Goal: Information Seeking & Learning: Learn about a topic

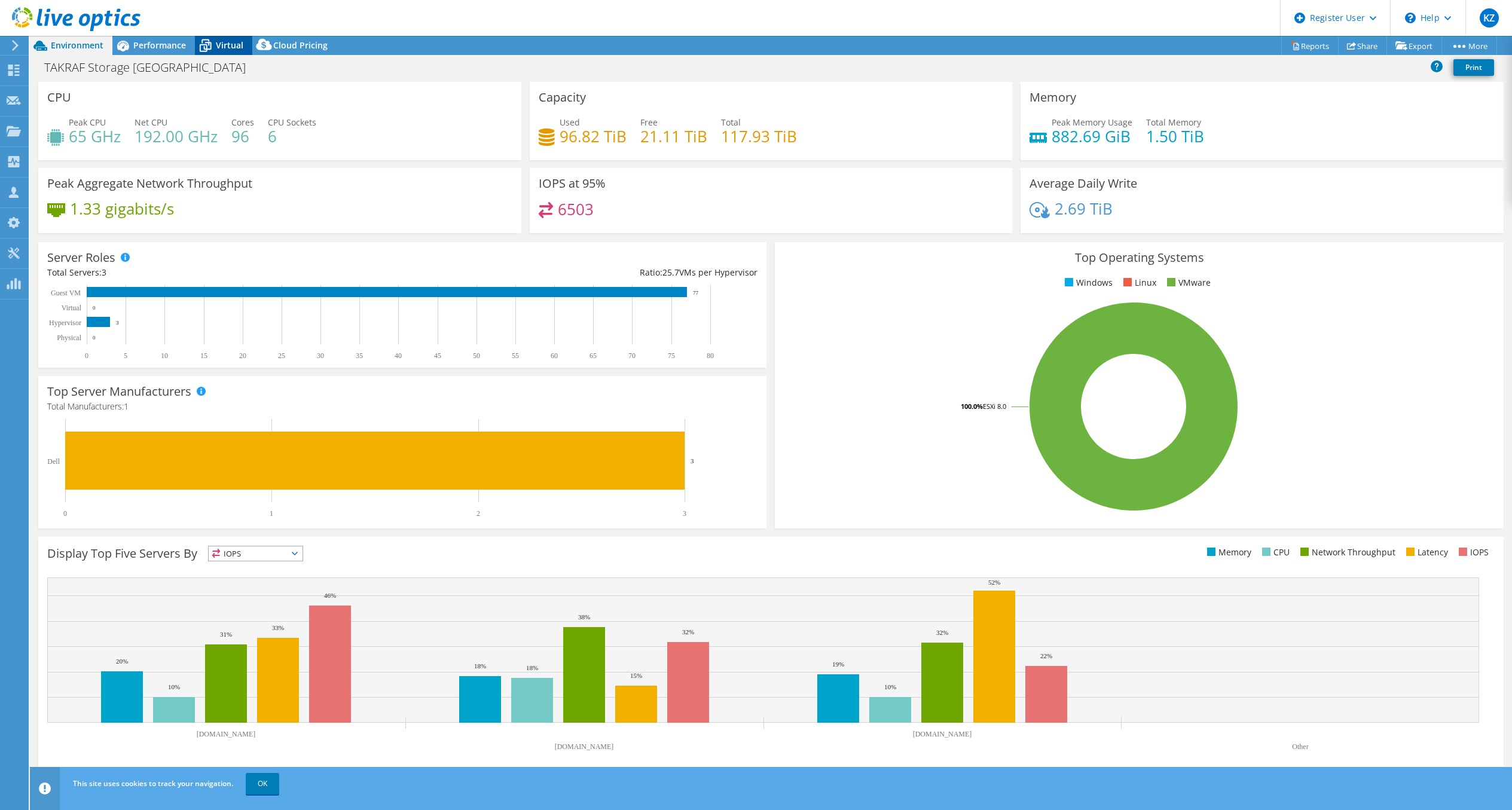
click at [227, 41] on span "Virtual" at bounding box center [229, 45] width 28 height 11
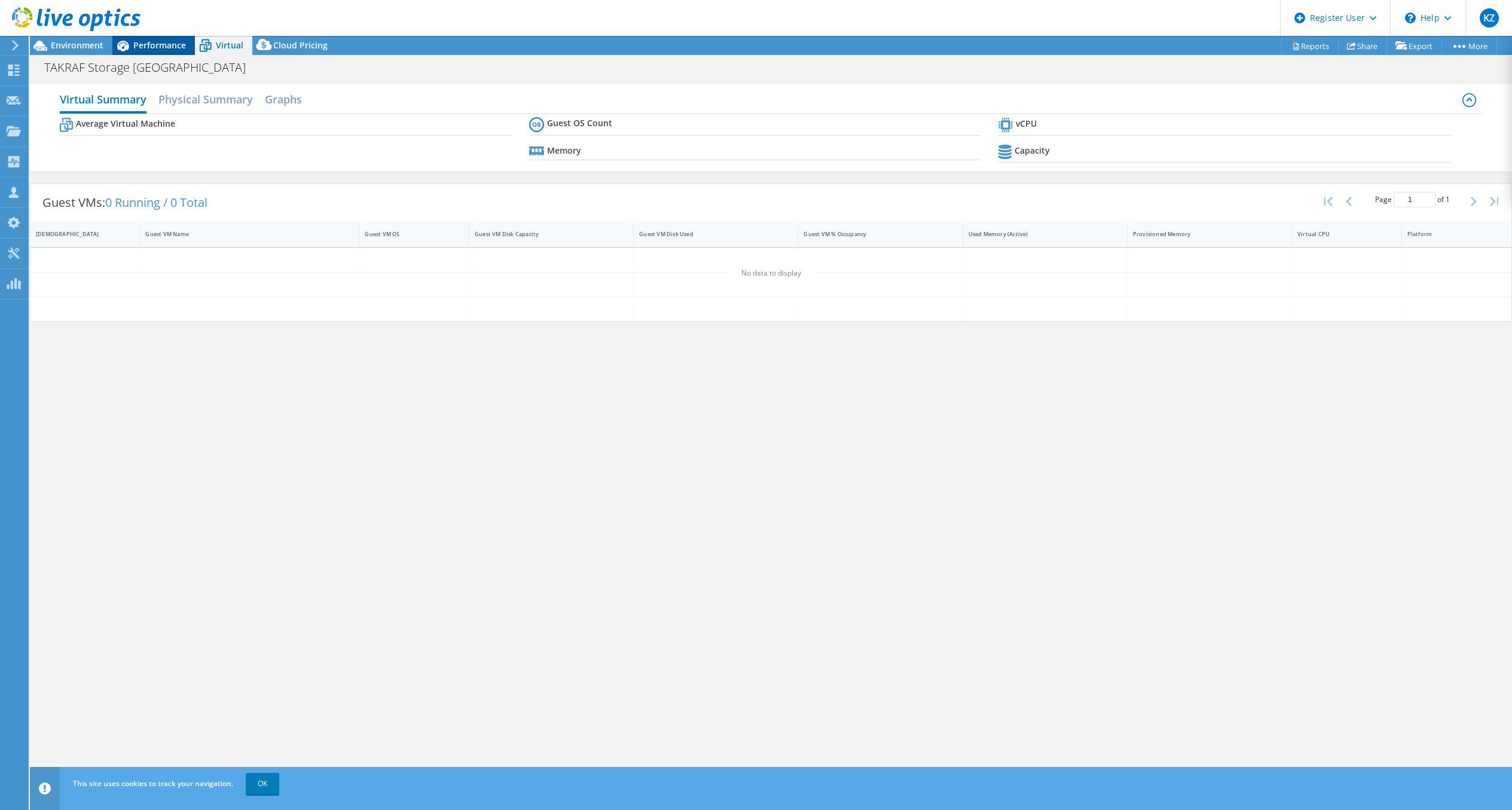
click at [165, 45] on span "Performance" at bounding box center [160, 45] width 53 height 11
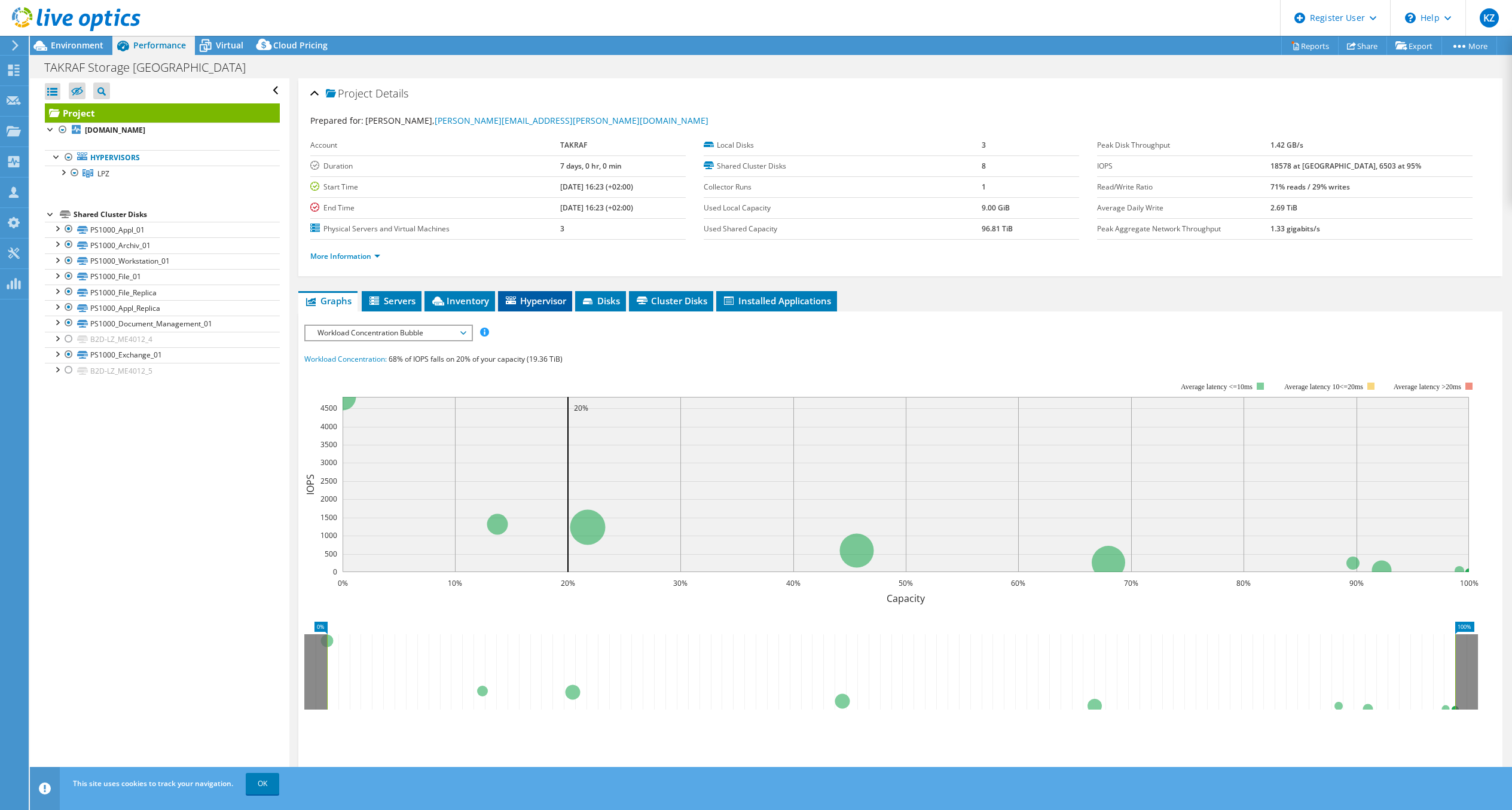
click at [513, 297] on icon at bounding box center [511, 301] width 10 height 8
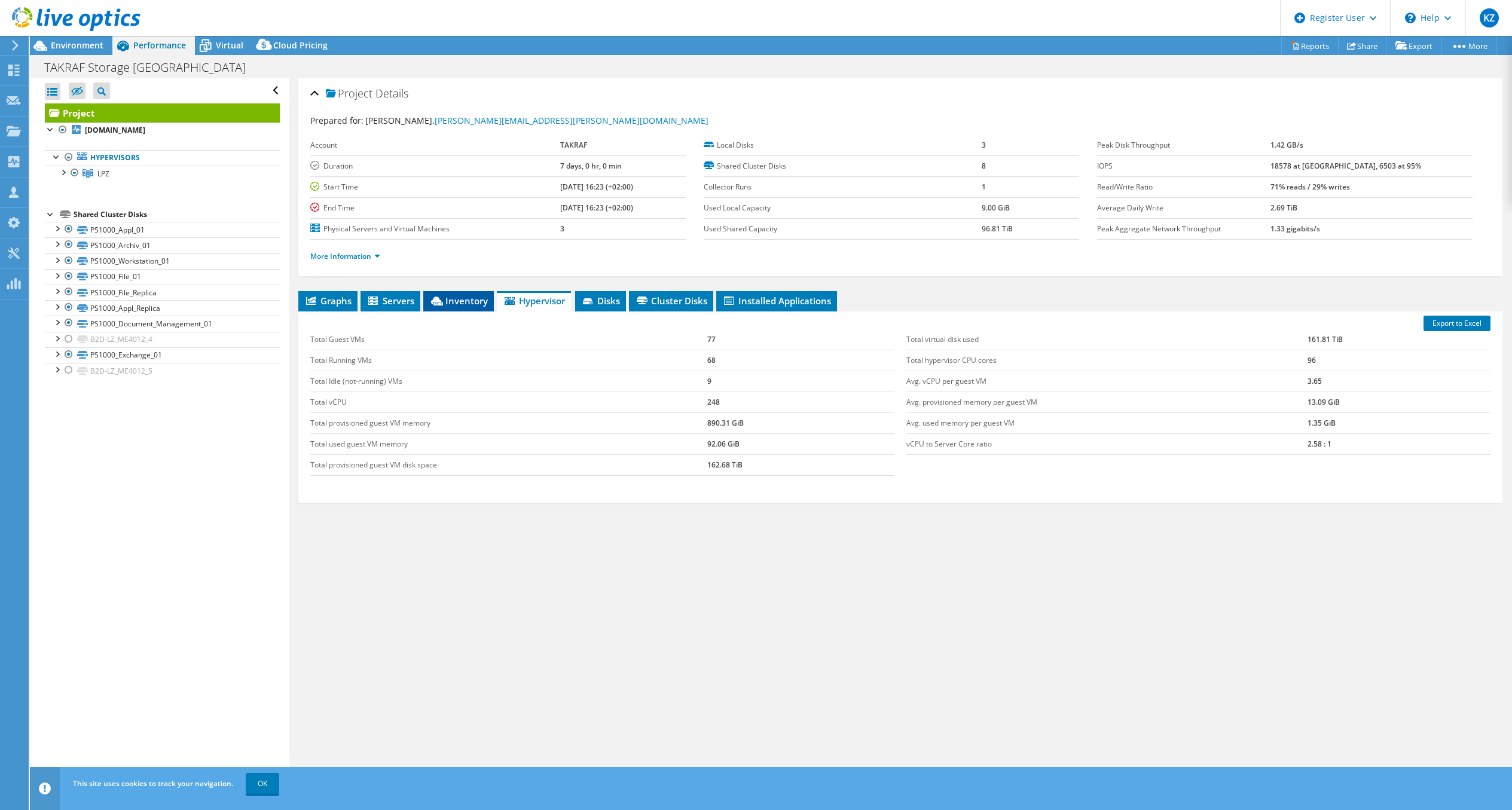
click at [453, 299] on span "Inventory" at bounding box center [458, 300] width 59 height 12
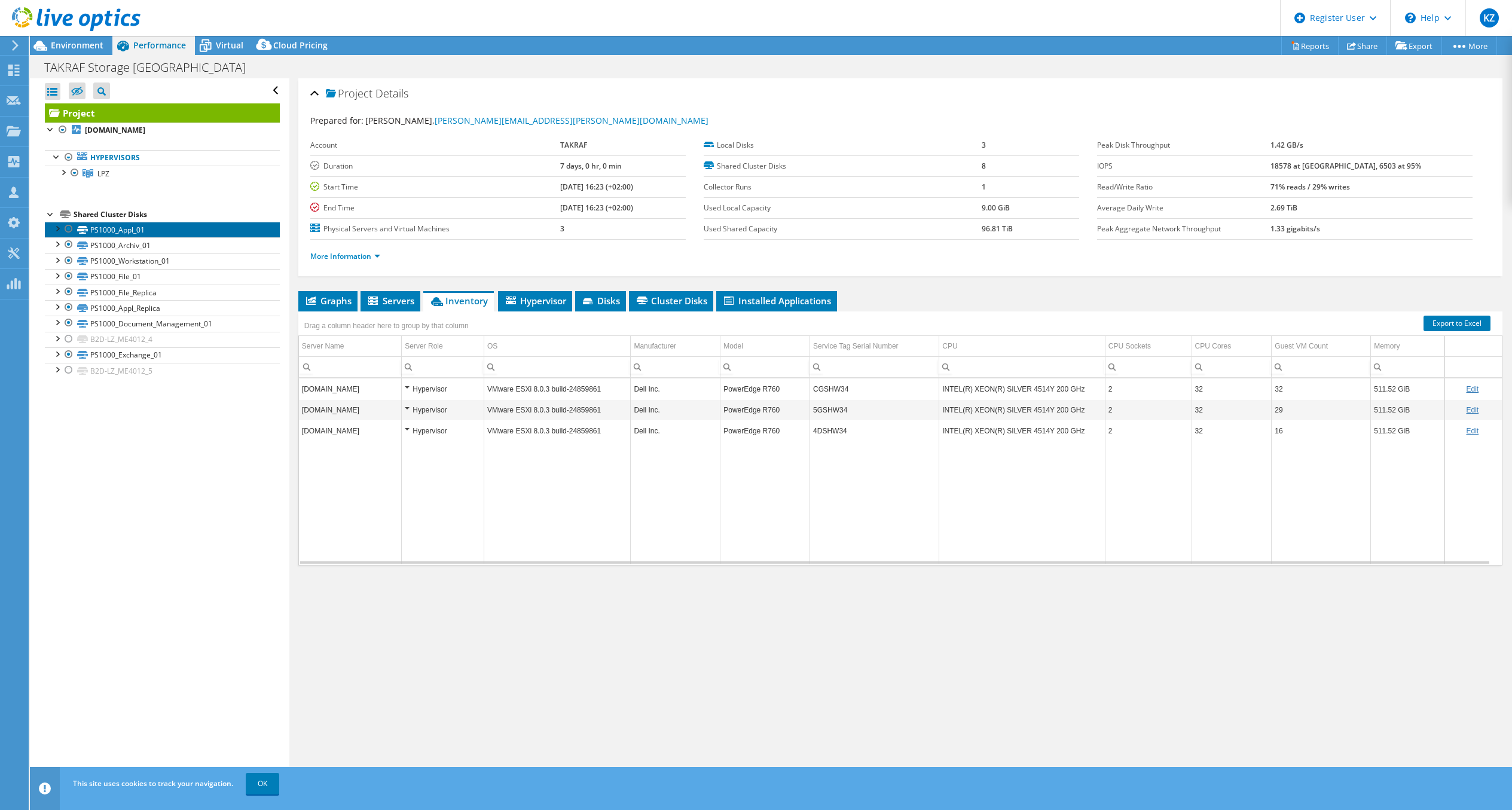
click at [118, 233] on link "PS1000_Appl_01" at bounding box center [162, 230] width 235 height 16
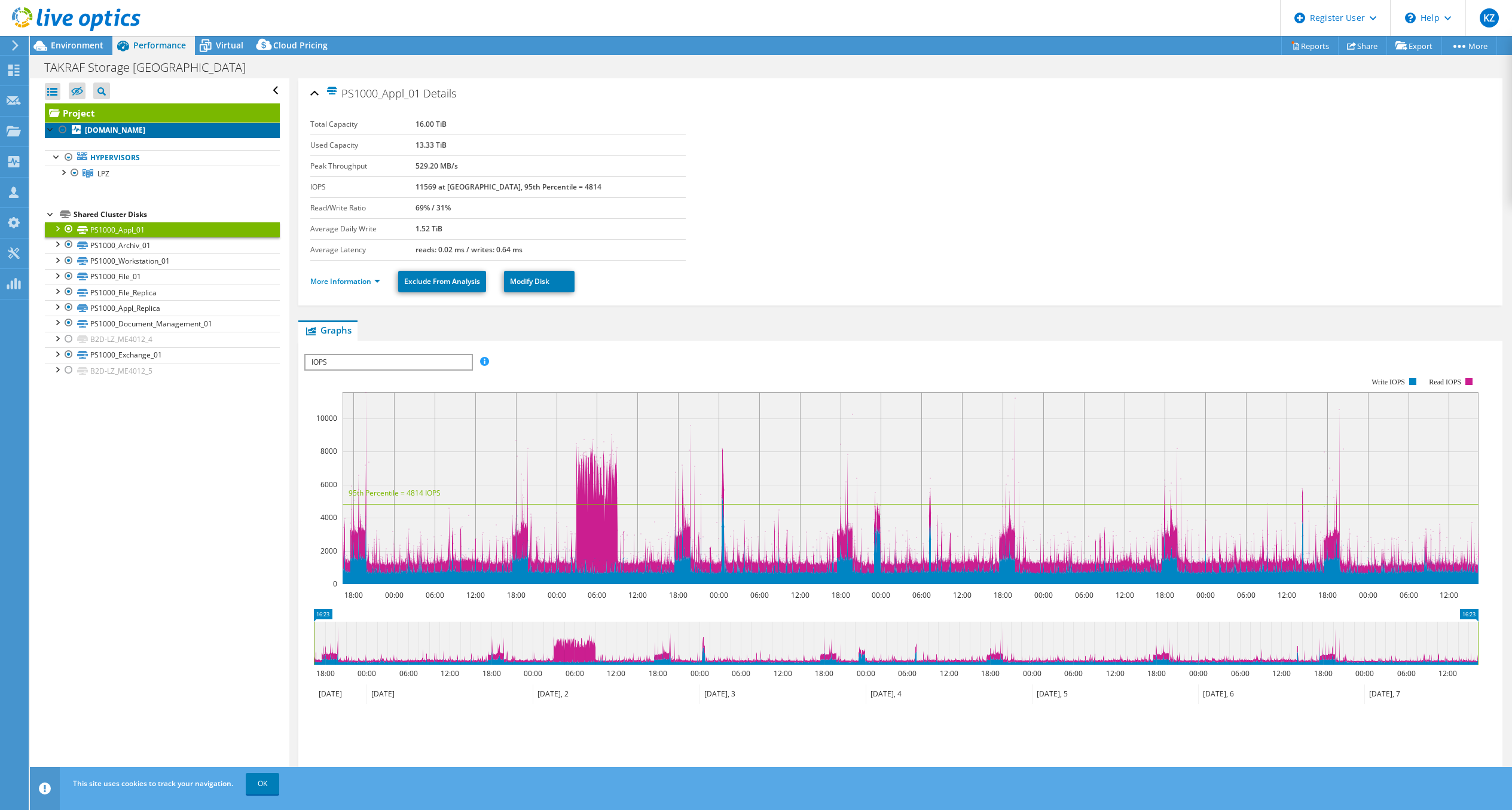
click at [107, 129] on b "[DOMAIN_NAME]" at bounding box center [115, 130] width 60 height 10
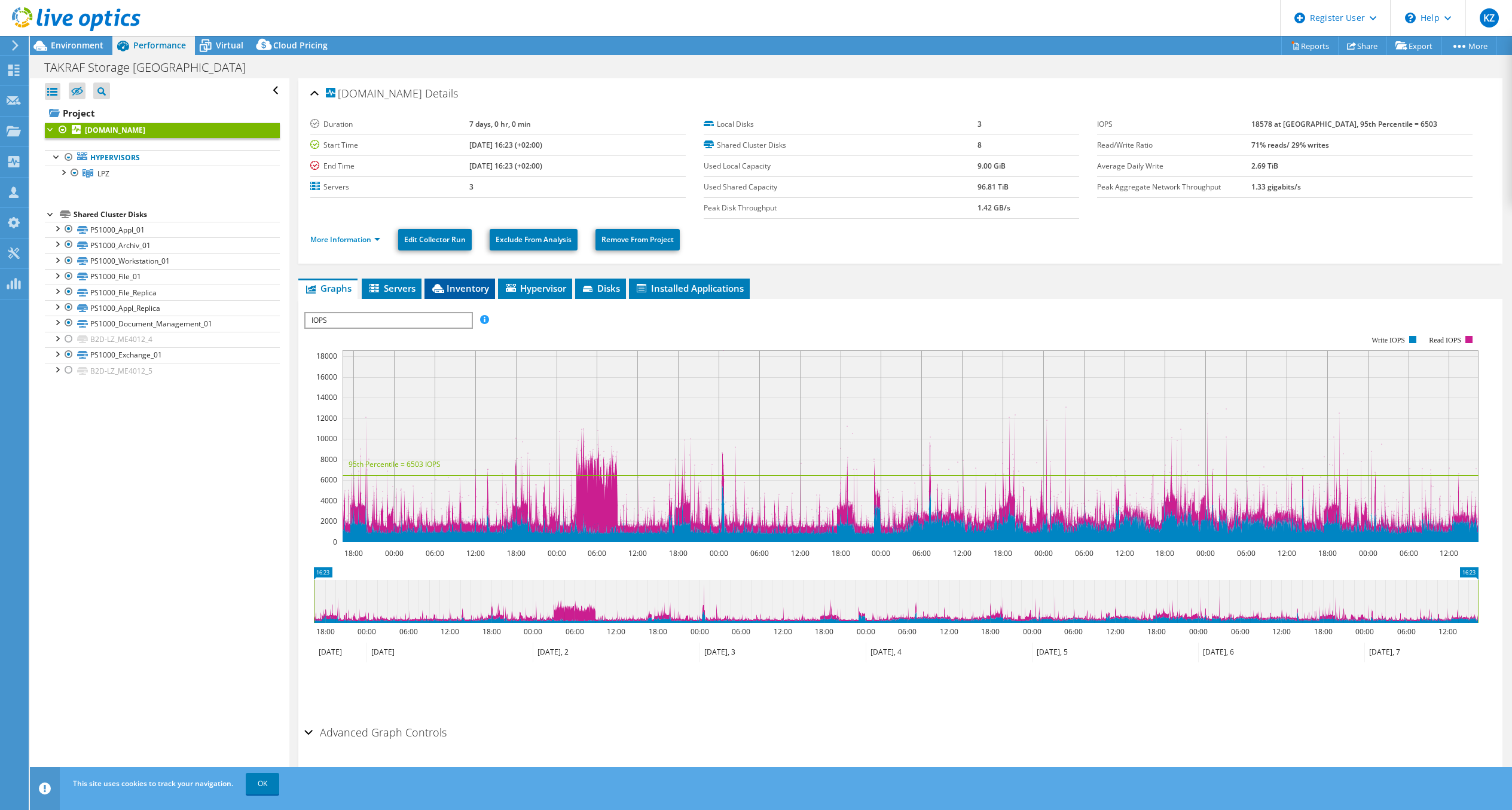
click at [474, 283] on span "Inventory" at bounding box center [460, 288] width 59 height 12
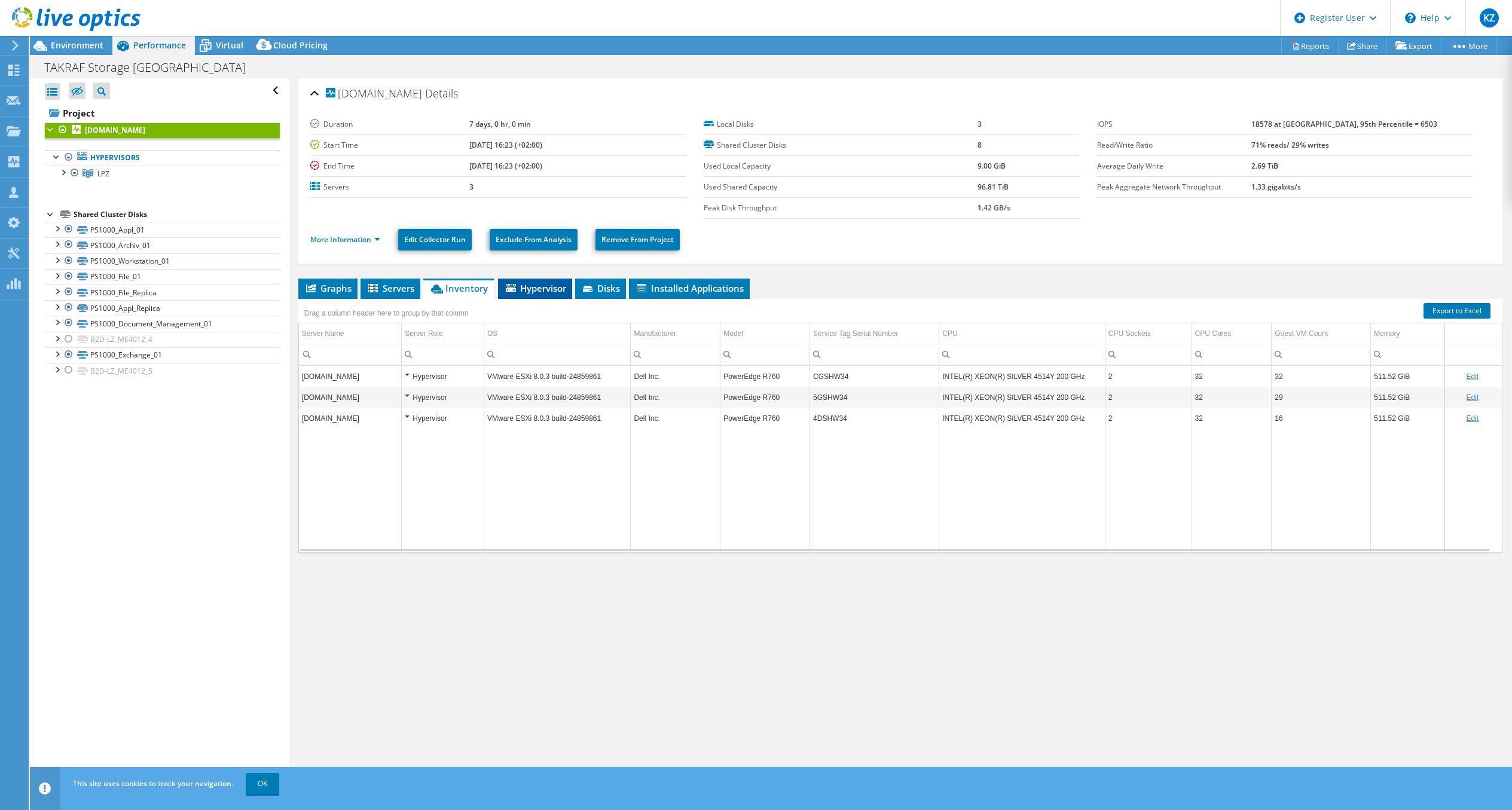
click at [534, 290] on span "Hypervisor" at bounding box center [535, 288] width 62 height 12
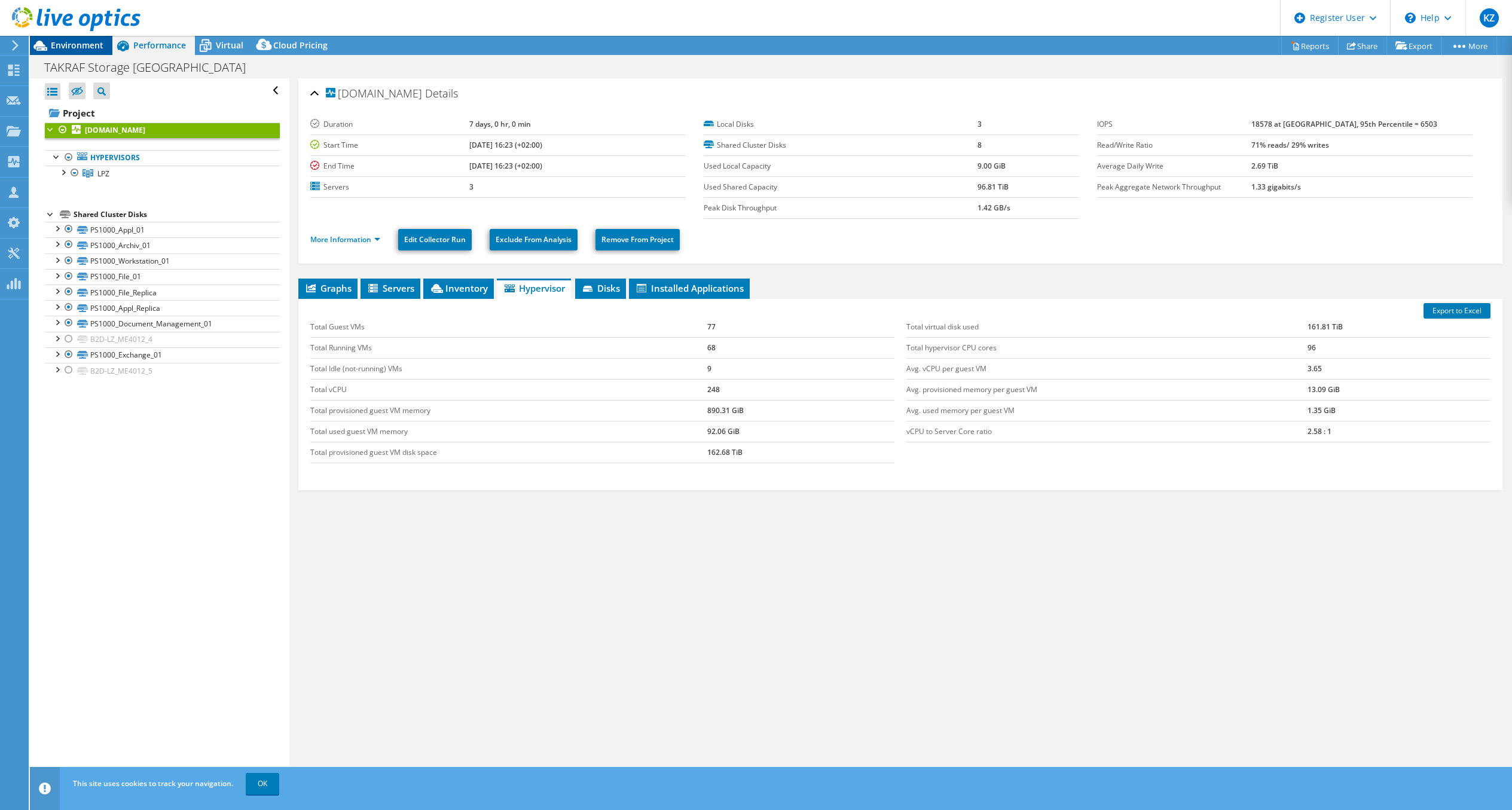
click at [92, 45] on span "Environment" at bounding box center [77, 45] width 53 height 11
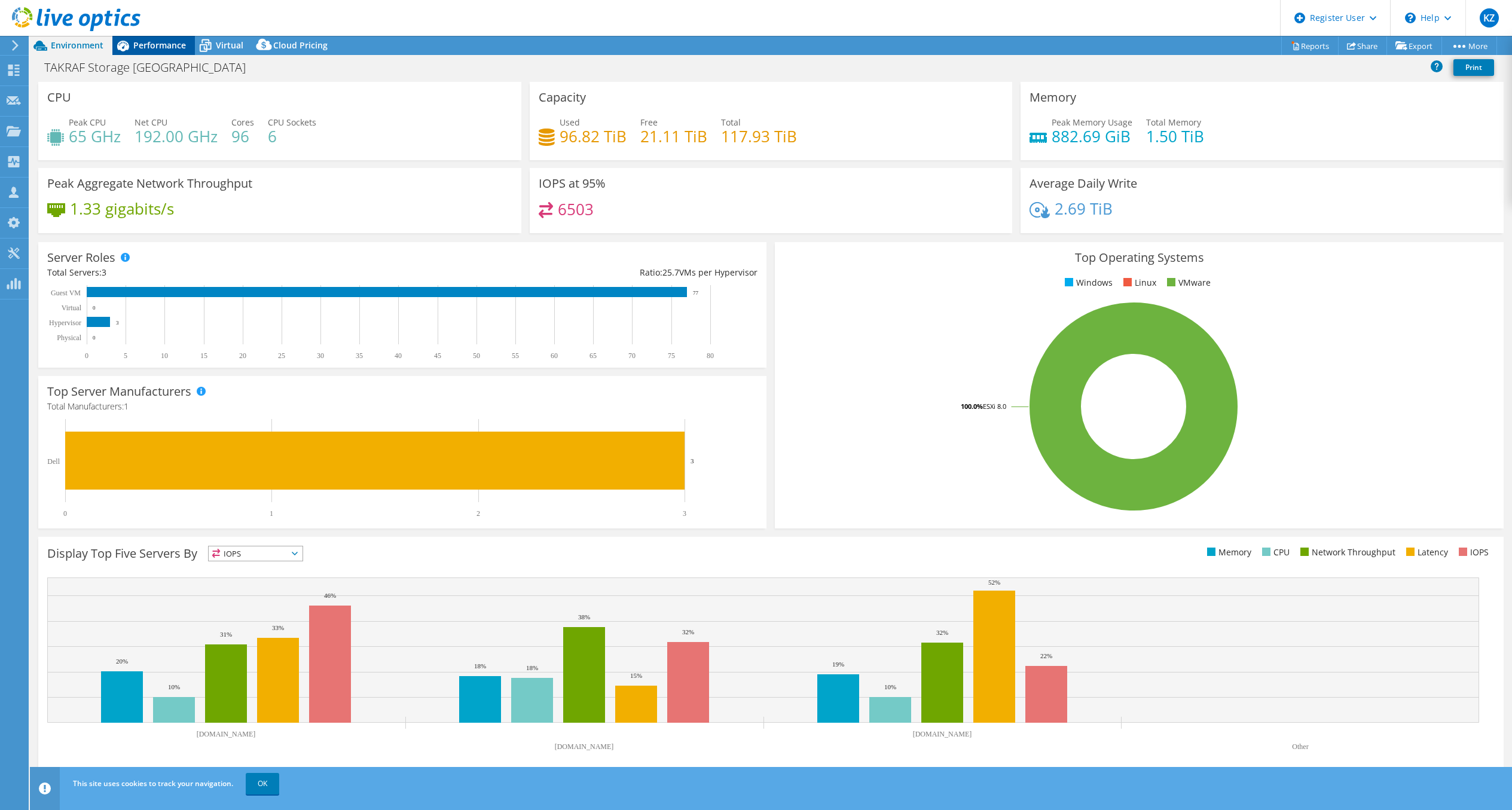
click at [154, 47] on span "Performance" at bounding box center [160, 45] width 53 height 11
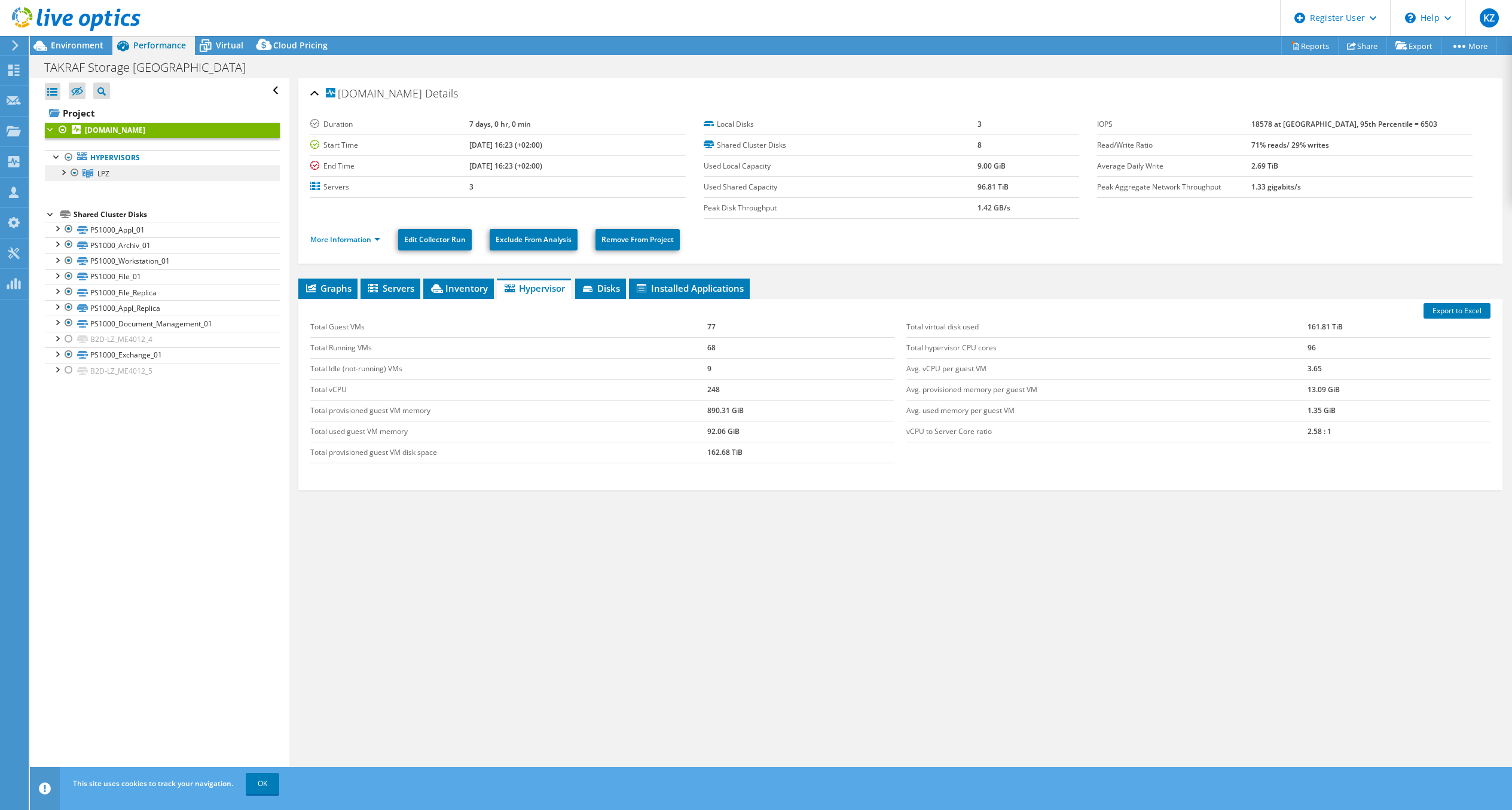
click at [107, 171] on span "LPZ" at bounding box center [103, 173] width 12 height 10
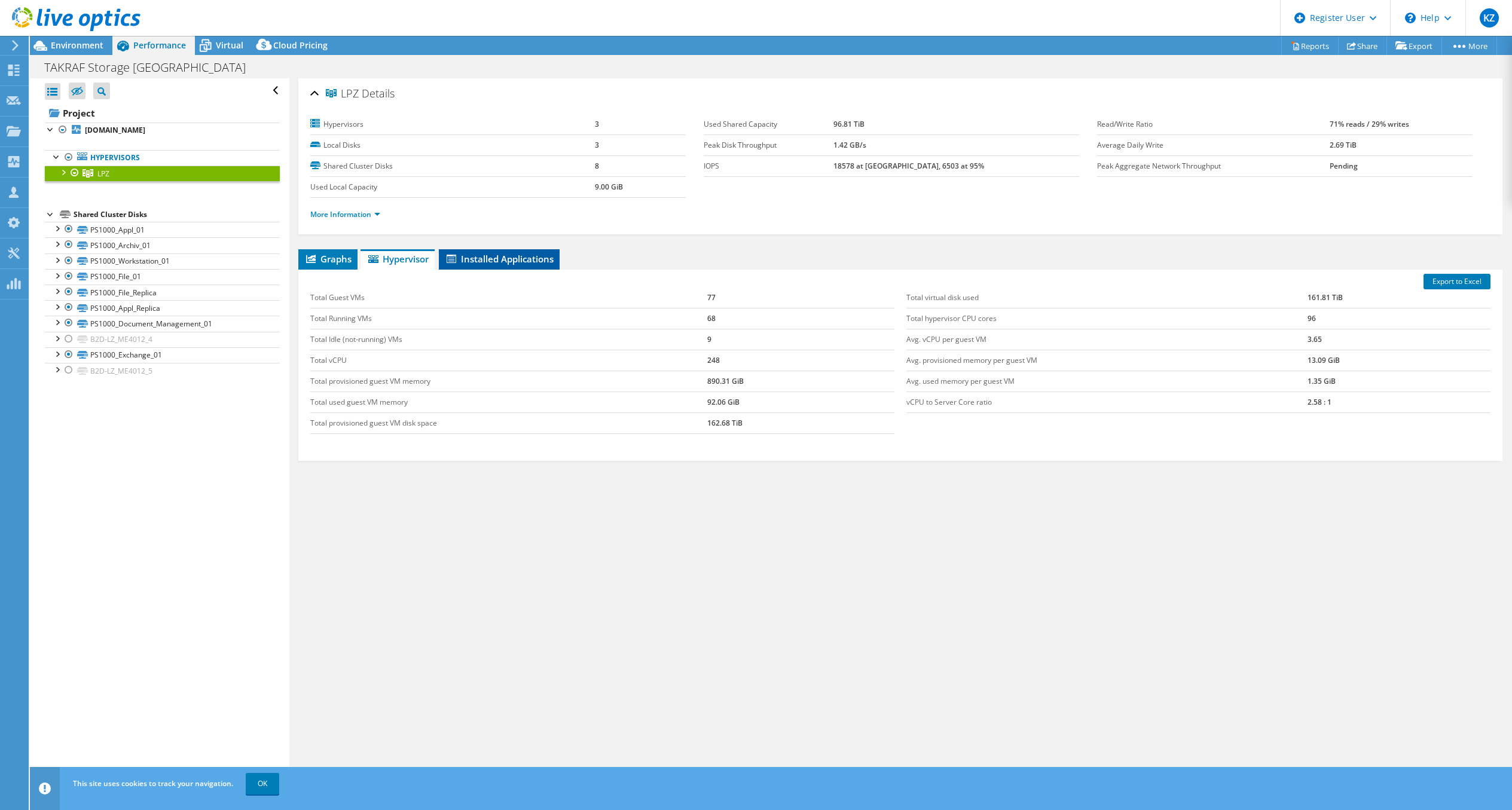
click at [497, 262] on span "Installed Applications" at bounding box center [499, 259] width 109 height 12
